Goal: Information Seeking & Learning: Learn about a topic

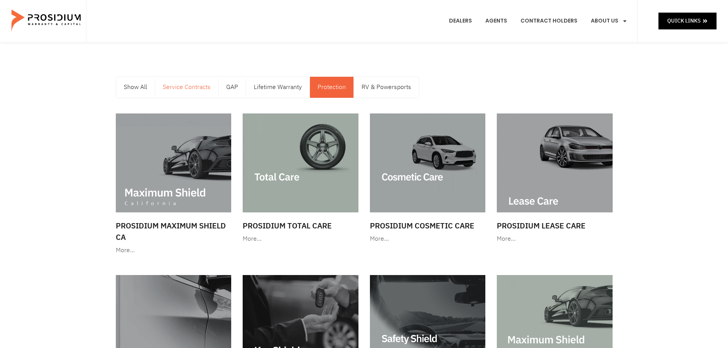
click at [182, 88] on link "Service Contracts" at bounding box center [186, 87] width 63 height 21
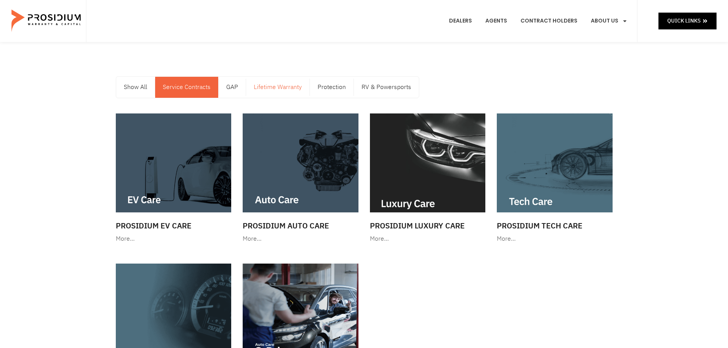
click at [270, 87] on link "Lifetime Warranty" at bounding box center [277, 87] width 63 height 21
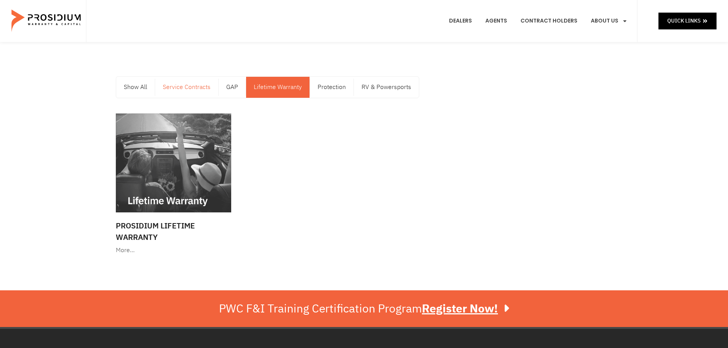
click at [178, 90] on link "Service Contracts" at bounding box center [186, 87] width 63 height 21
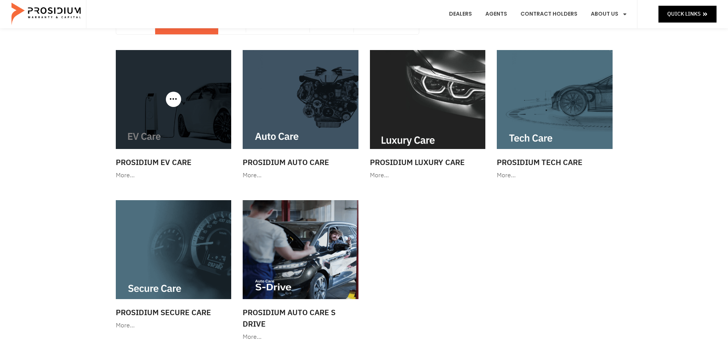
scroll to position [76, 0]
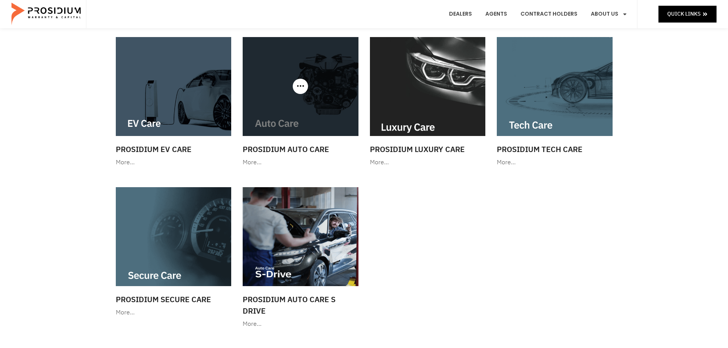
click at [293, 107] on img at bounding box center [301, 86] width 116 height 99
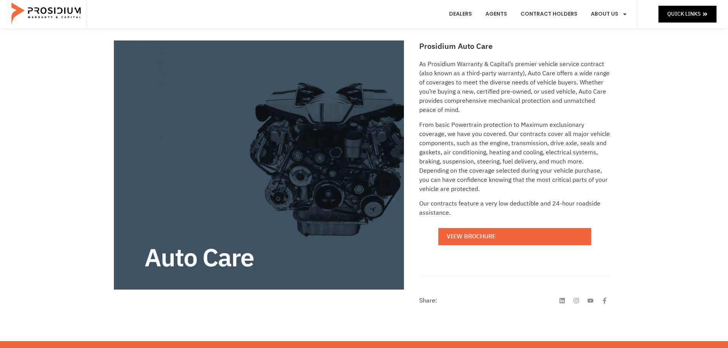
scroll to position [115, 0]
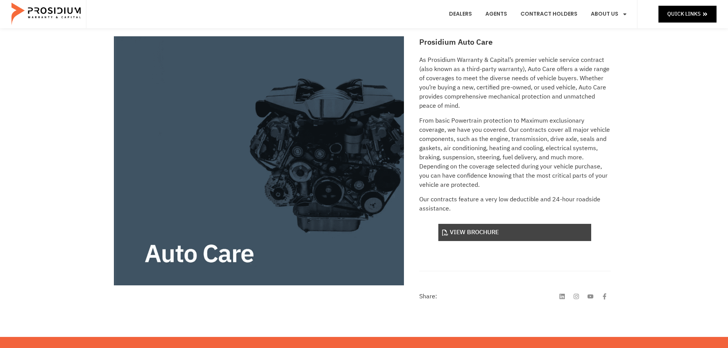
click at [478, 233] on link "View Brochure" at bounding box center [514, 232] width 153 height 17
